Goal: Information Seeking & Learning: Learn about a topic

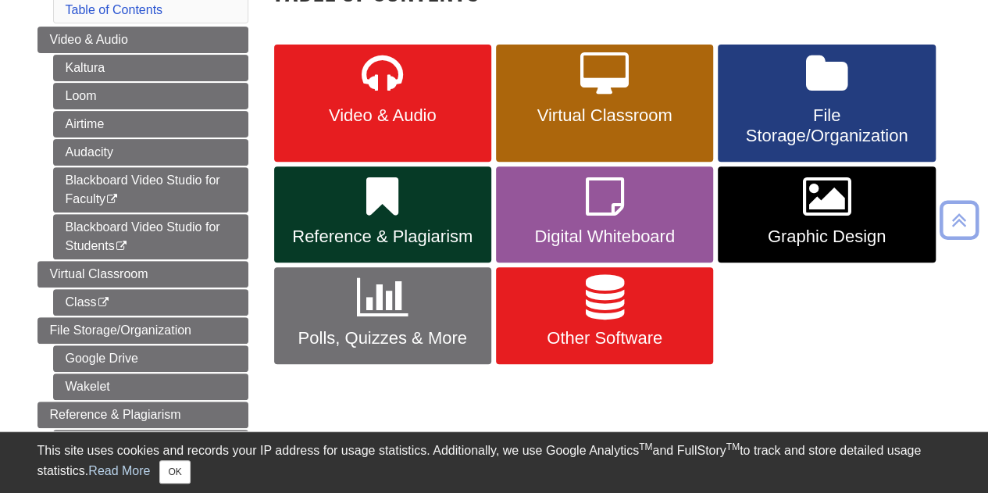
scroll to position [226, 0]
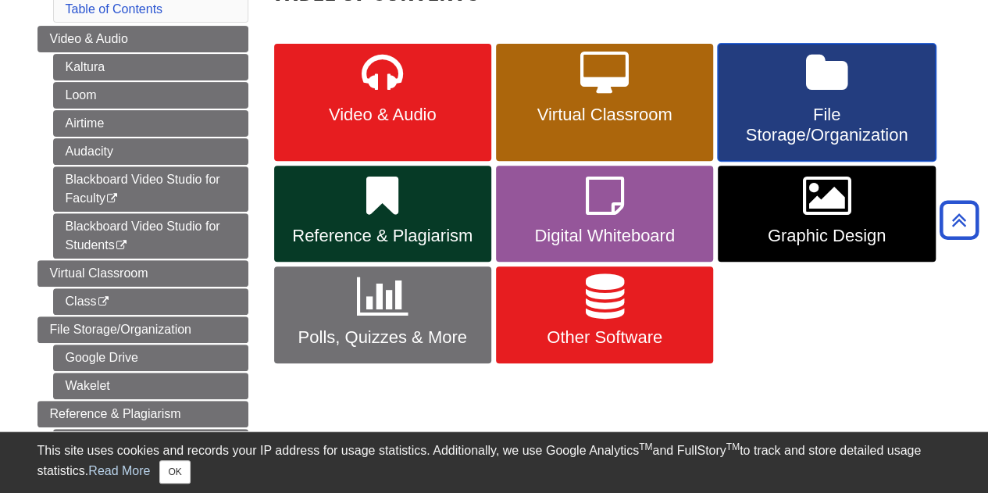
click at [808, 105] on span "File Storage/Organization" at bounding box center [827, 125] width 194 height 41
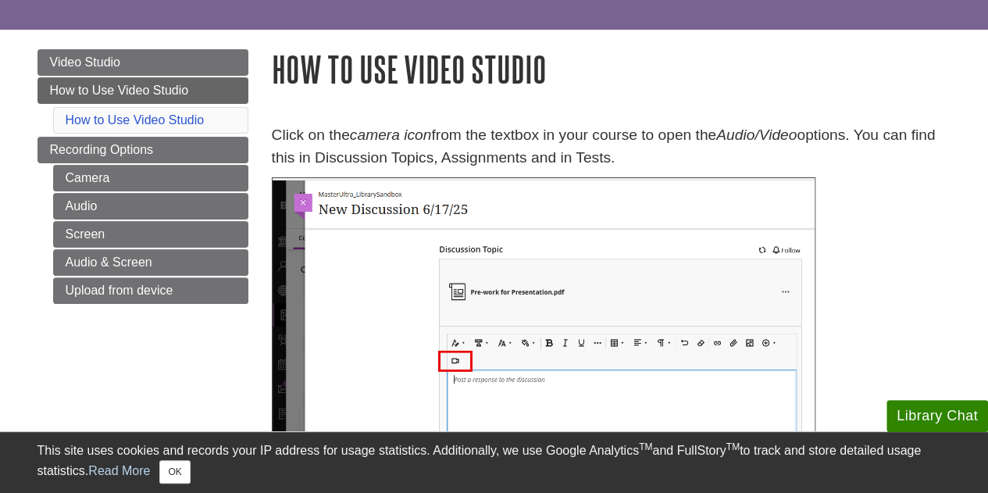
scroll to position [73, 0]
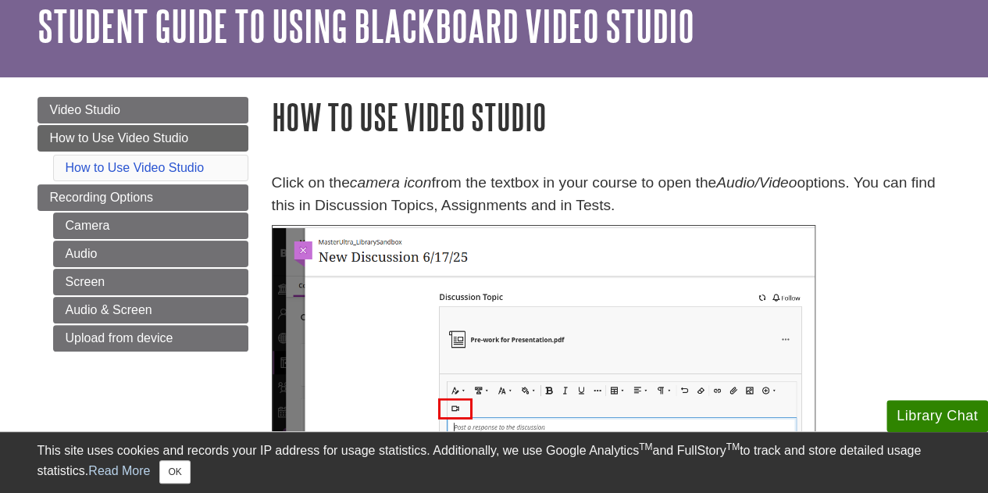
click at [928, 362] on p at bounding box center [612, 392] width 680 height 334
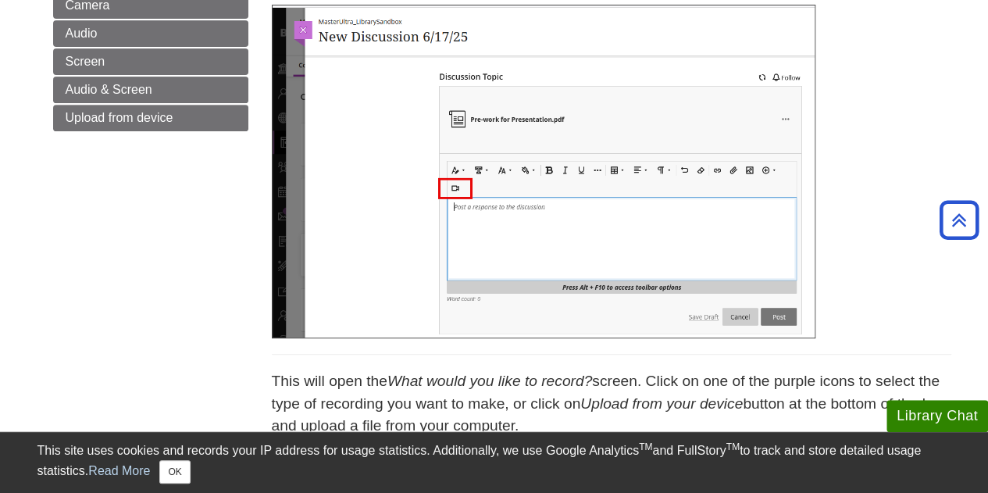
scroll to position [0, 0]
